Goal: Information Seeking & Learning: Learn about a topic

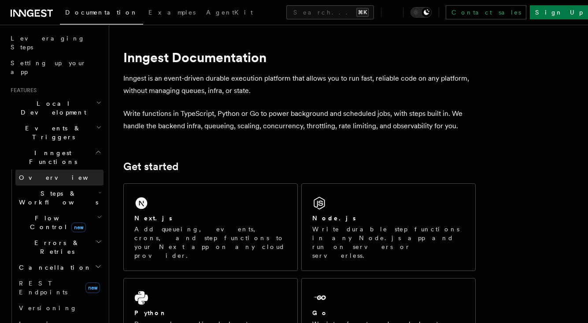
scroll to position [139, 0]
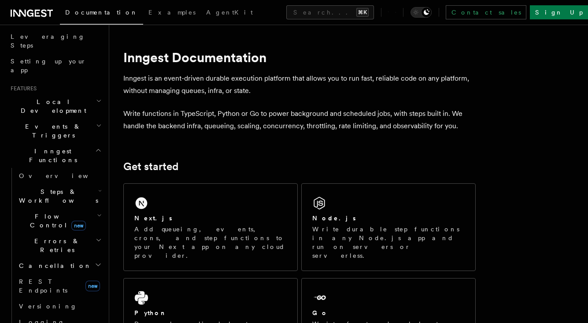
click at [89, 208] on h2 "Flow Control new" at bounding box center [59, 220] width 88 height 25
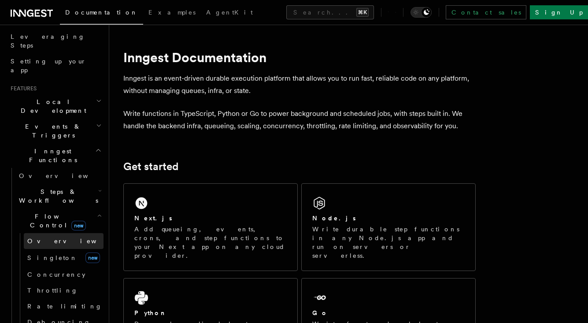
click at [76, 233] on link "Overview" at bounding box center [64, 241] width 80 height 16
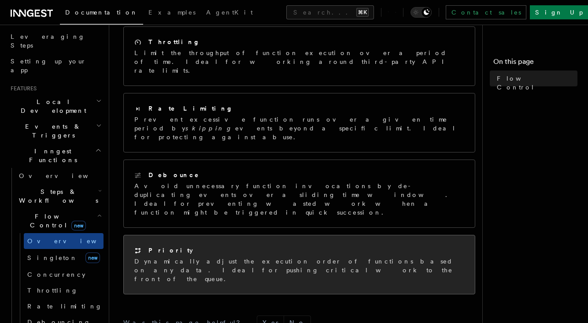
scroll to position [214, 0]
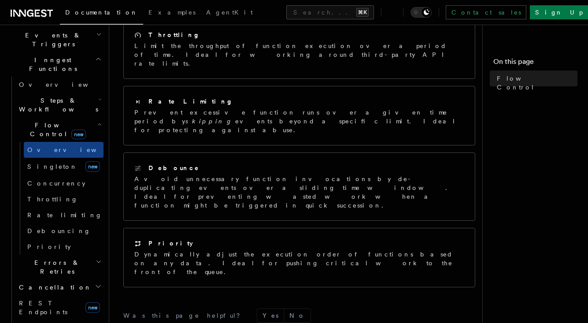
click at [79, 255] on h2 "Errors & Retries" at bounding box center [59, 267] width 88 height 25
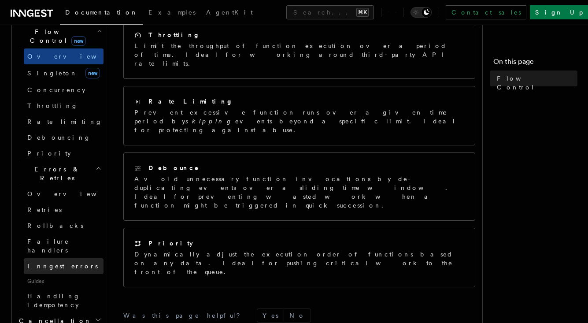
scroll to position [339, 0]
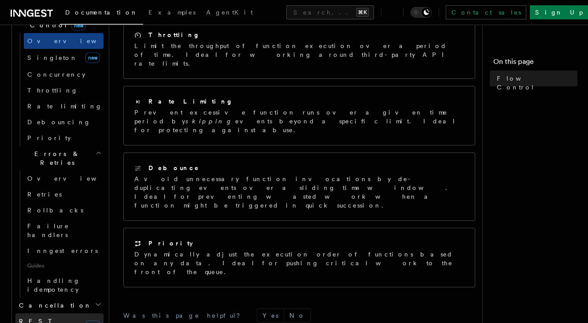
click at [60, 317] on span "REST Endpoints" at bounding box center [50, 326] width 63 height 18
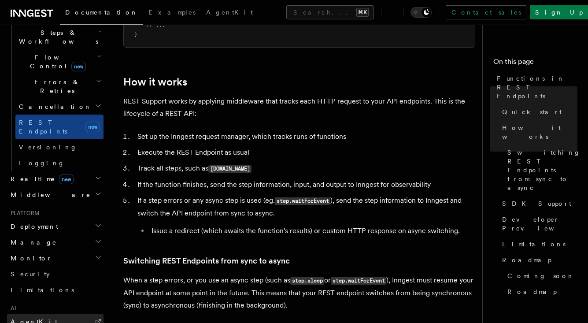
scroll to position [290, 0]
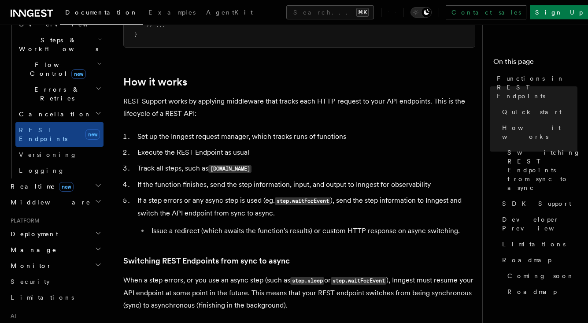
click at [81, 178] on h2 "Realtime new" at bounding box center [55, 186] width 96 height 16
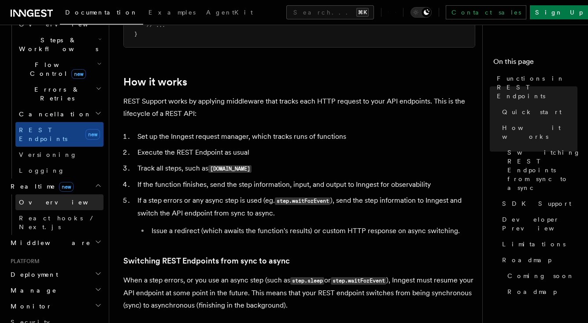
click at [78, 194] on link "Overview" at bounding box center [59, 202] width 88 height 16
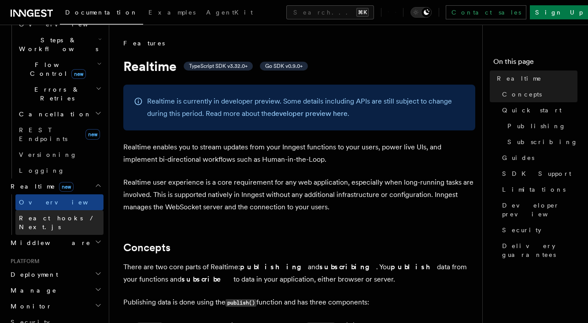
click at [74, 214] on span "React hooks / Next.js" at bounding box center [58, 222] width 78 height 16
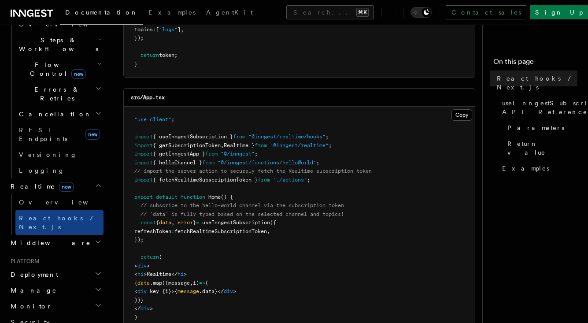
scroll to position [221, 0]
click at [81, 235] on h2 "Middleware" at bounding box center [55, 243] width 96 height 16
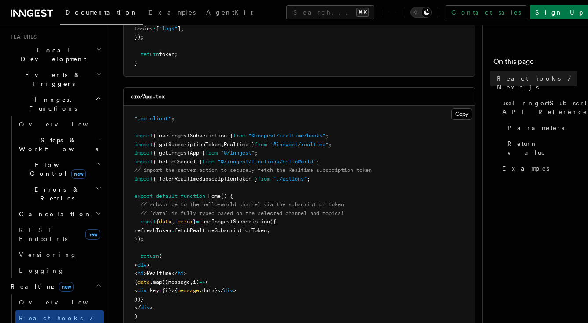
scroll to position [186, 0]
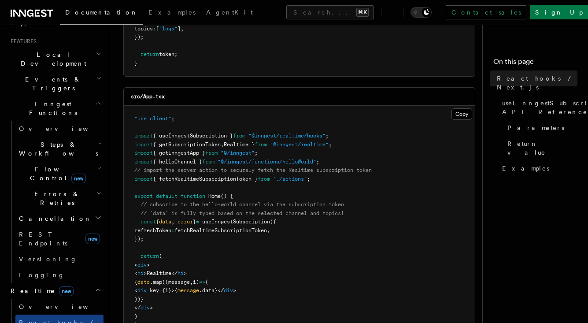
click at [90, 161] on h2 "Flow Control new" at bounding box center [59, 173] width 88 height 25
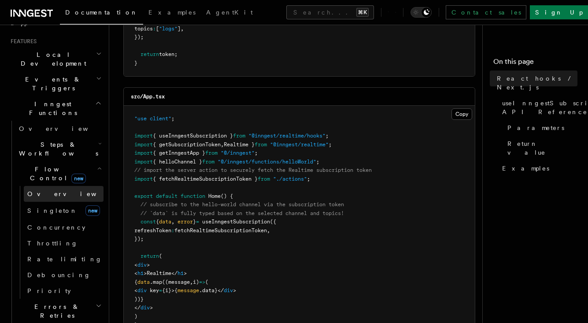
click at [85, 186] on link "Overview" at bounding box center [64, 194] width 80 height 16
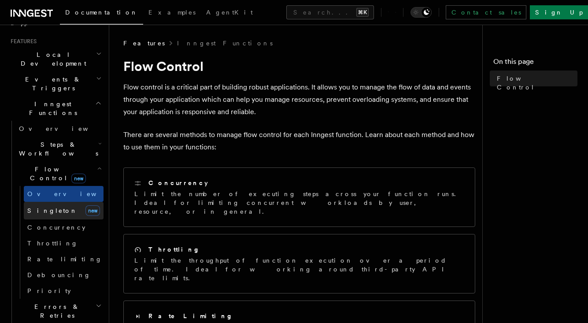
click at [76, 202] on link "[PERSON_NAME] new" at bounding box center [64, 211] width 80 height 18
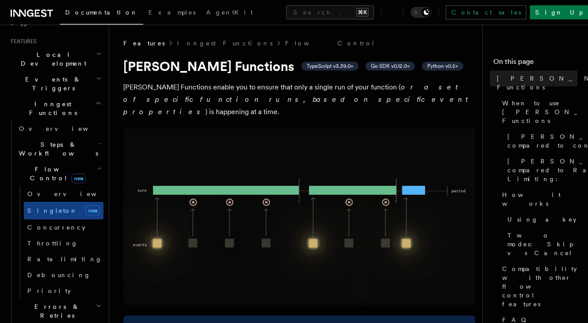
click at [71, 140] on span "Steps & Workflows" at bounding box center [56, 149] width 83 height 18
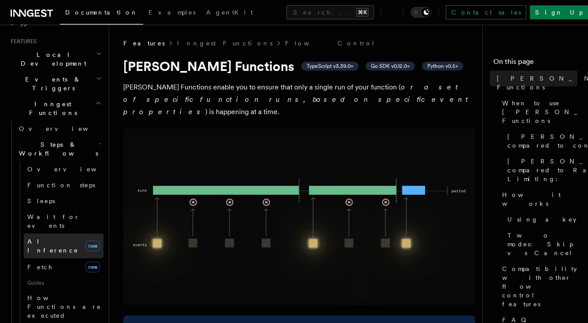
click at [72, 233] on link "AI Inference new" at bounding box center [64, 245] width 80 height 25
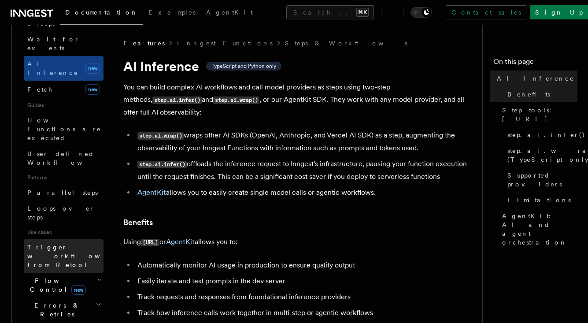
scroll to position [374, 0]
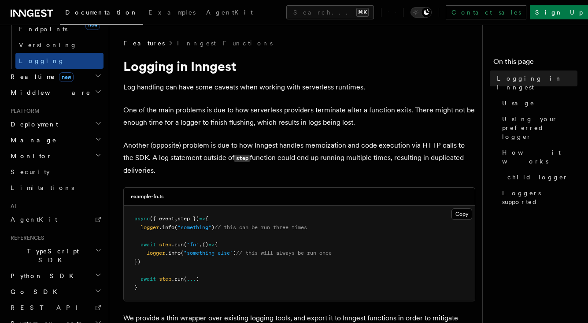
scroll to position [399, 0]
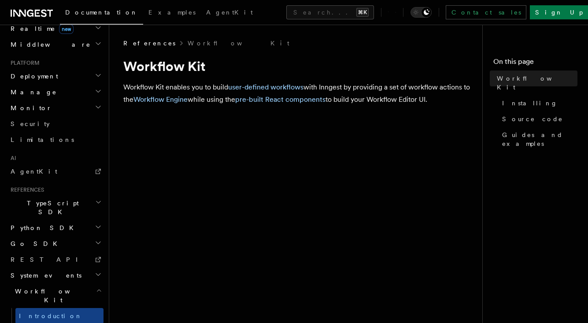
scroll to position [466, 0]
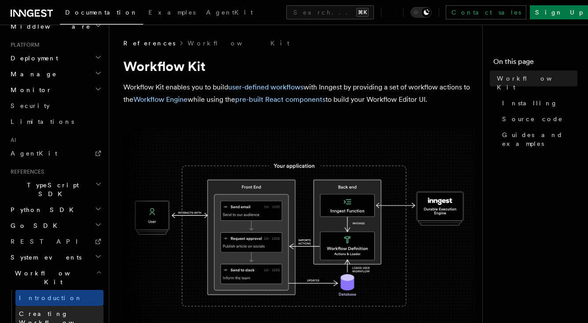
click at [81, 306] on link "Creating Workflow Actions" at bounding box center [59, 322] width 88 height 33
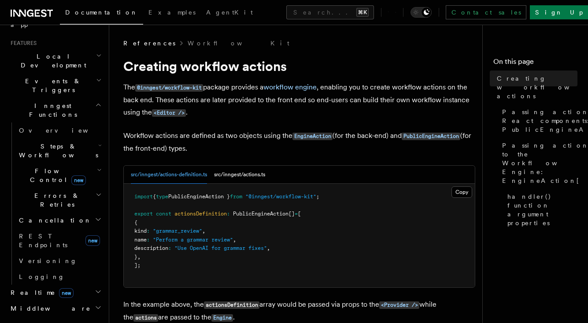
scroll to position [188, 0]
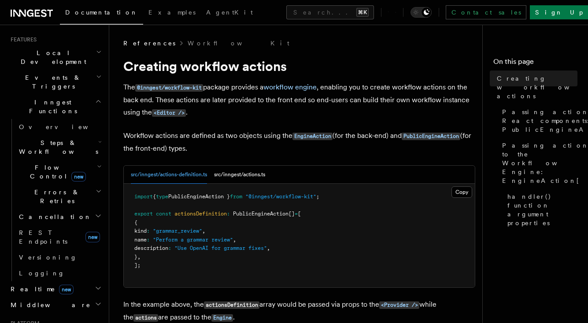
click at [87, 281] on h2 "Realtime new" at bounding box center [55, 289] width 96 height 16
click at [80, 297] on link "Overview" at bounding box center [59, 305] width 88 height 16
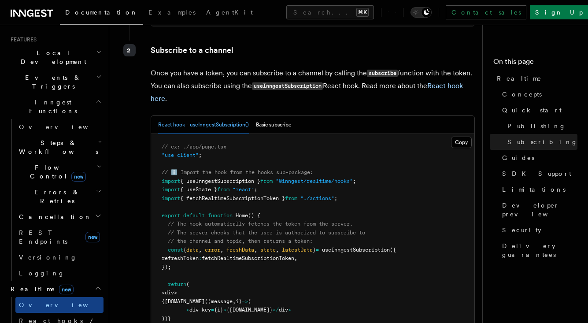
scroll to position [1586, 0]
